Goal: Information Seeking & Learning: Find specific fact

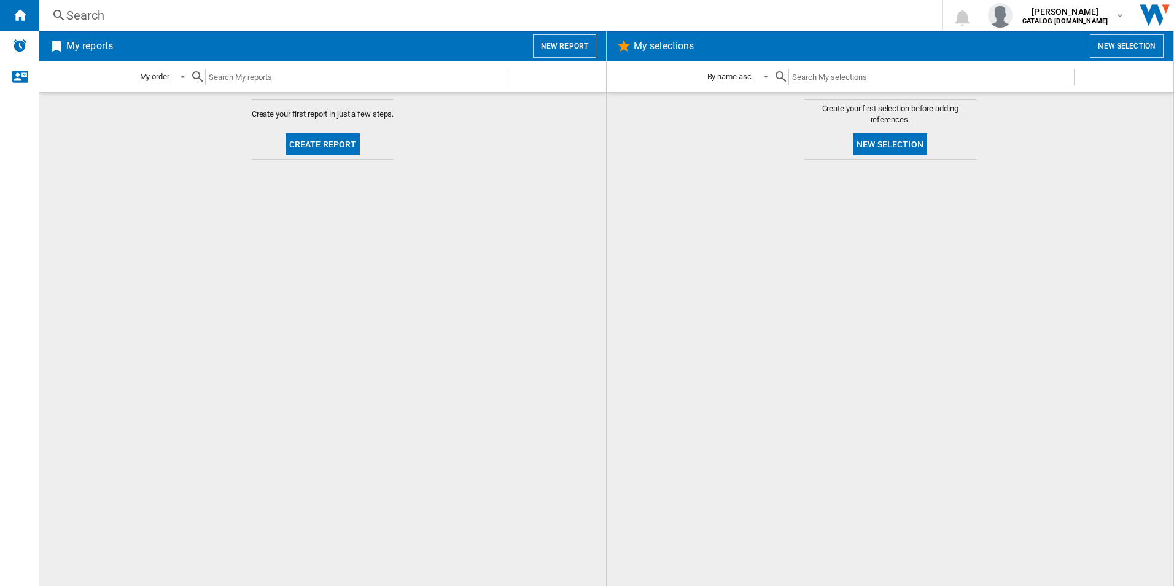
click at [327, 15] on div "Search" at bounding box center [487, 15] width 843 height 17
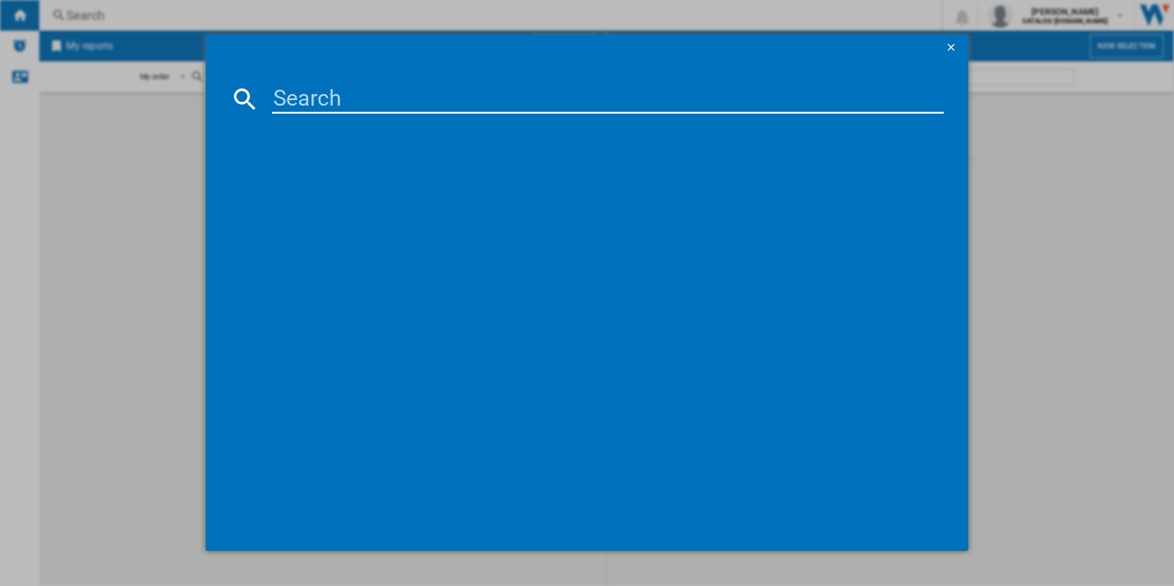
click at [333, 98] on input at bounding box center [608, 98] width 672 height 29
paste input "IKX64301CB"
type input "IKX64301CB"
click at [343, 180] on div "AEG IKX64301CB BLACK" at bounding box center [596, 178] width 660 height 12
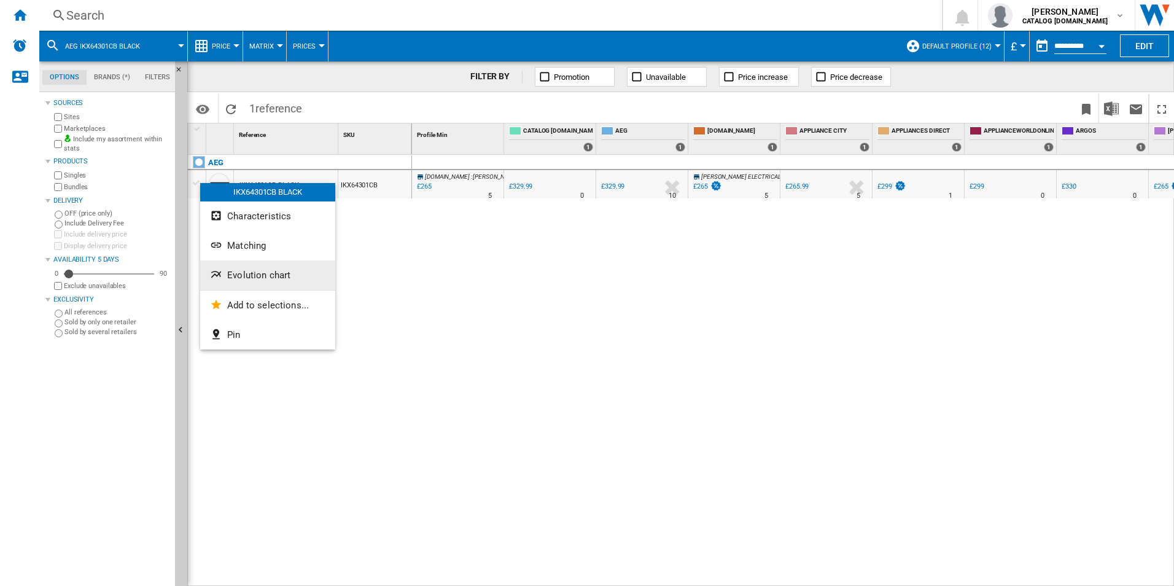
click at [257, 268] on button "Evolution chart" at bounding box center [267, 274] width 135 height 29
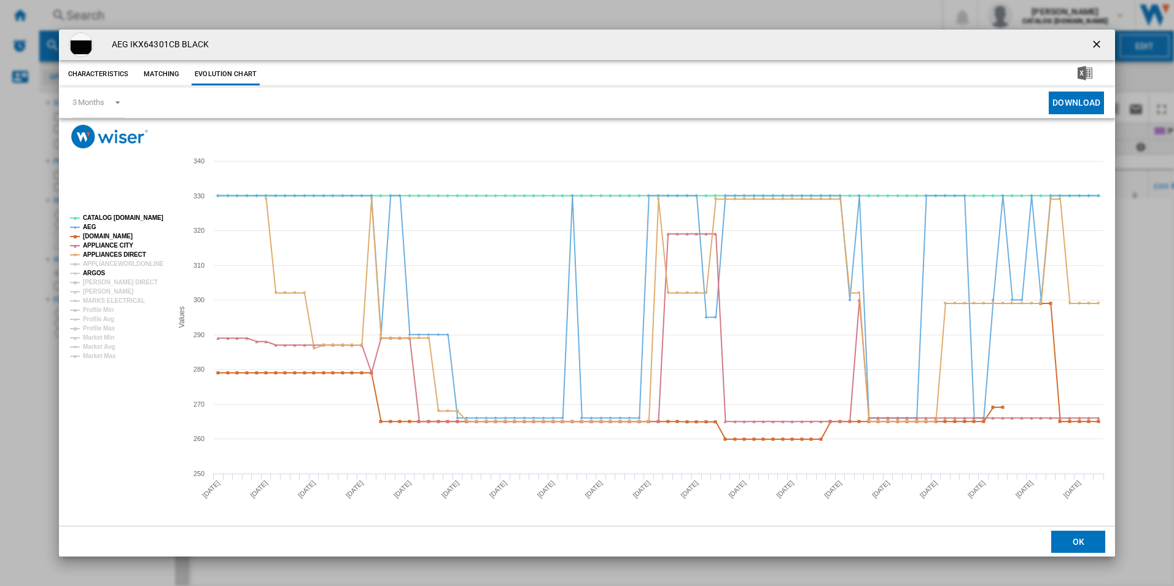
click at [98, 272] on tspan "ARGOS" at bounding box center [94, 272] width 23 height 7
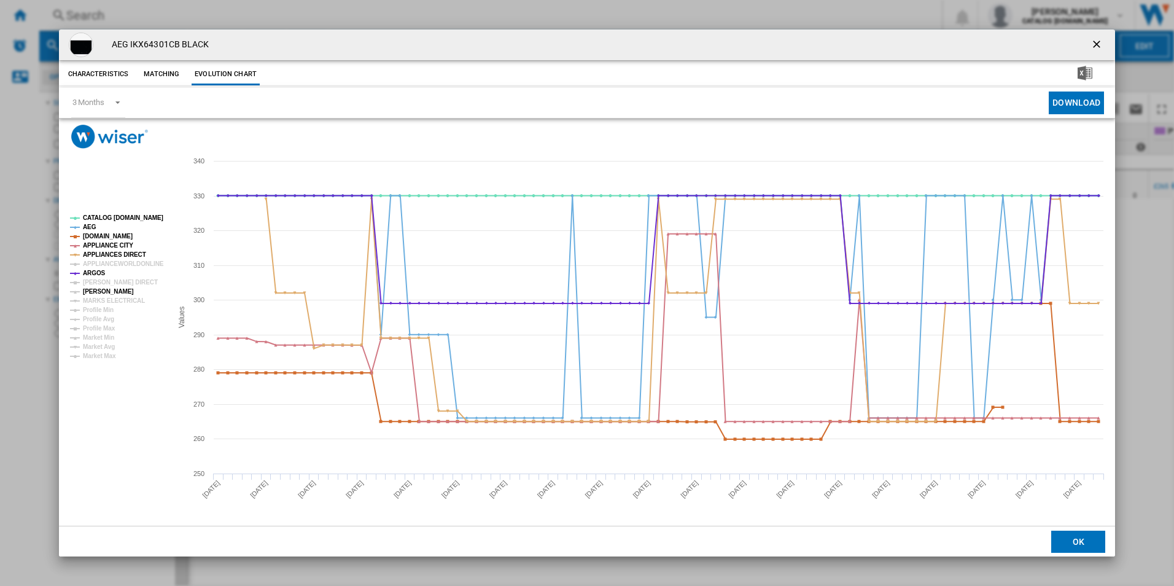
click at [98, 291] on tspan "[PERSON_NAME]" at bounding box center [108, 291] width 51 height 7
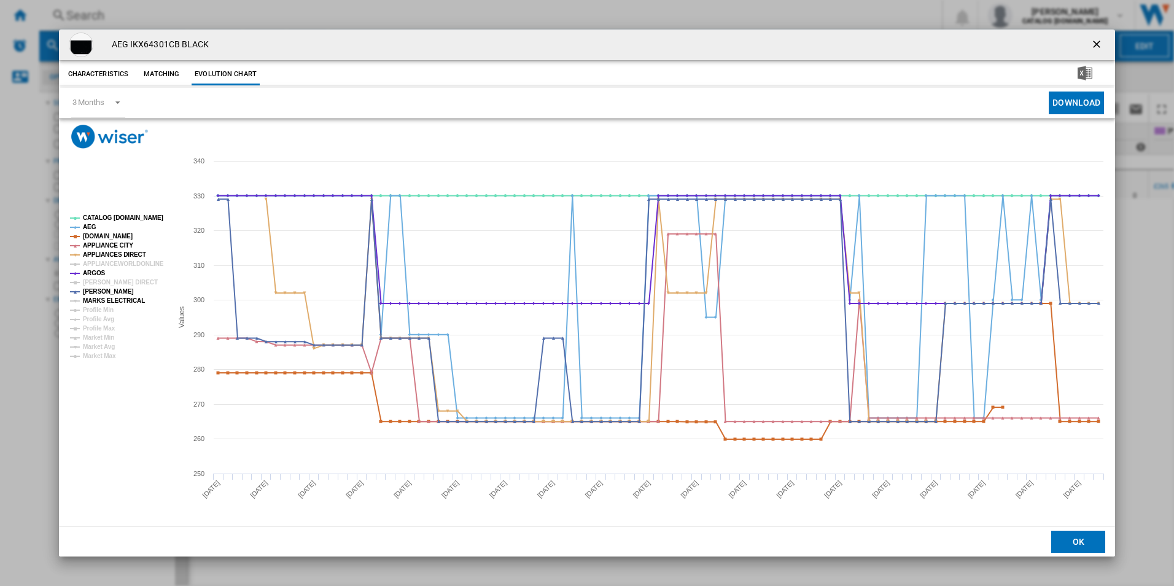
click at [108, 302] on tspan "MARKS ELECTRICAL" at bounding box center [114, 300] width 62 height 7
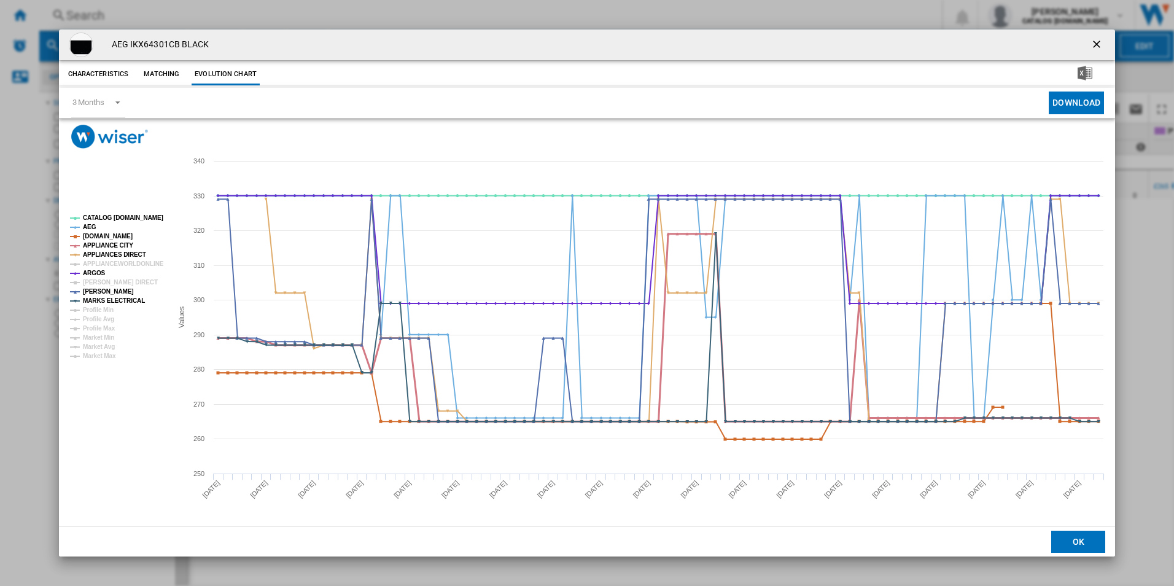
click at [107, 244] on tspan "APPLIANCE CITY" at bounding box center [108, 245] width 50 height 7
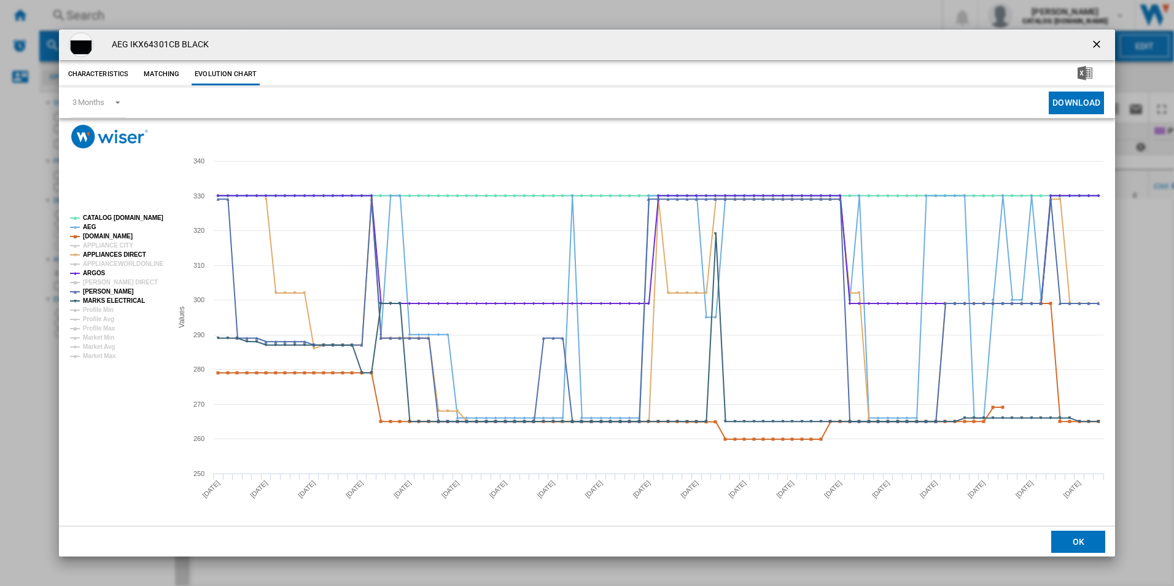
click at [1101, 39] on ng-md-icon "getI18NText('BUTTONS.CLOSE_DIALOG')" at bounding box center [1097, 45] width 15 height 15
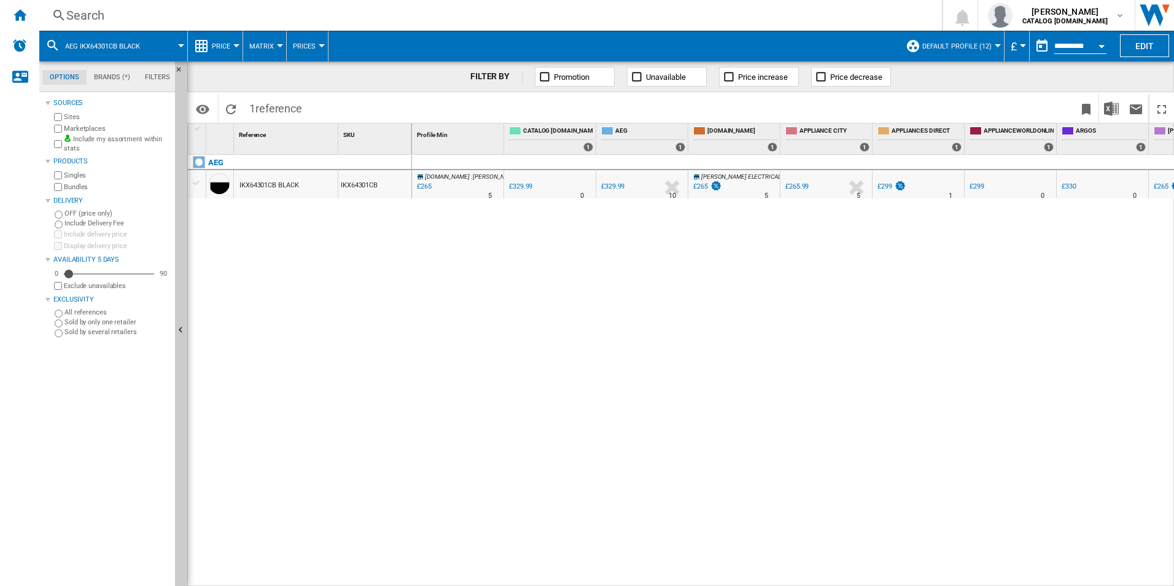
click at [263, 1] on div "Search Search 0 [PERSON_NAME] CATALOG [DOMAIN_NAME] CATALOG [DOMAIN_NAME] My se…" at bounding box center [606, 15] width 1134 height 31
click at [263, 11] on div "Search" at bounding box center [487, 15] width 843 height 17
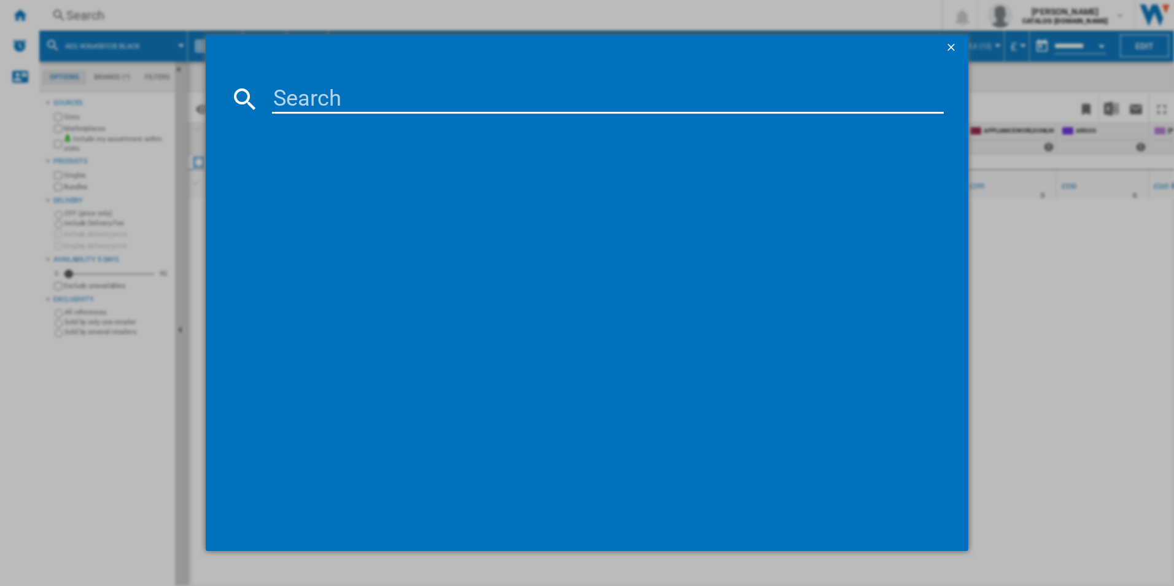
type input "v"
type input "LWR7185M4B"
click at [953, 52] on ng-md-icon "getI18NText('BUTTONS.CLOSE_DIALOG')" at bounding box center [952, 48] width 15 height 15
